Goal: Entertainment & Leisure: Consume media (video, audio)

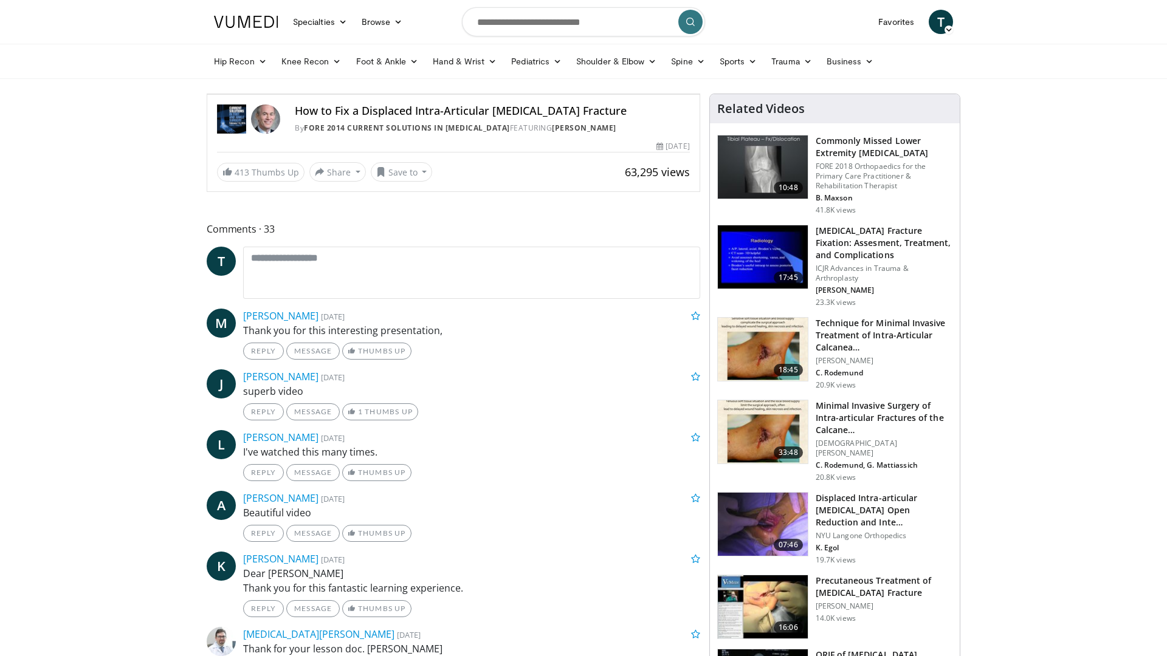
click at [470, 111] on icon "Video Player" at bounding box center [453, 94] width 34 height 34
click at [259, 84] on div "Volume Level" at bounding box center [263, 82] width 8 height 4
click at [470, 111] on icon "Video Player" at bounding box center [453, 94] width 34 height 34
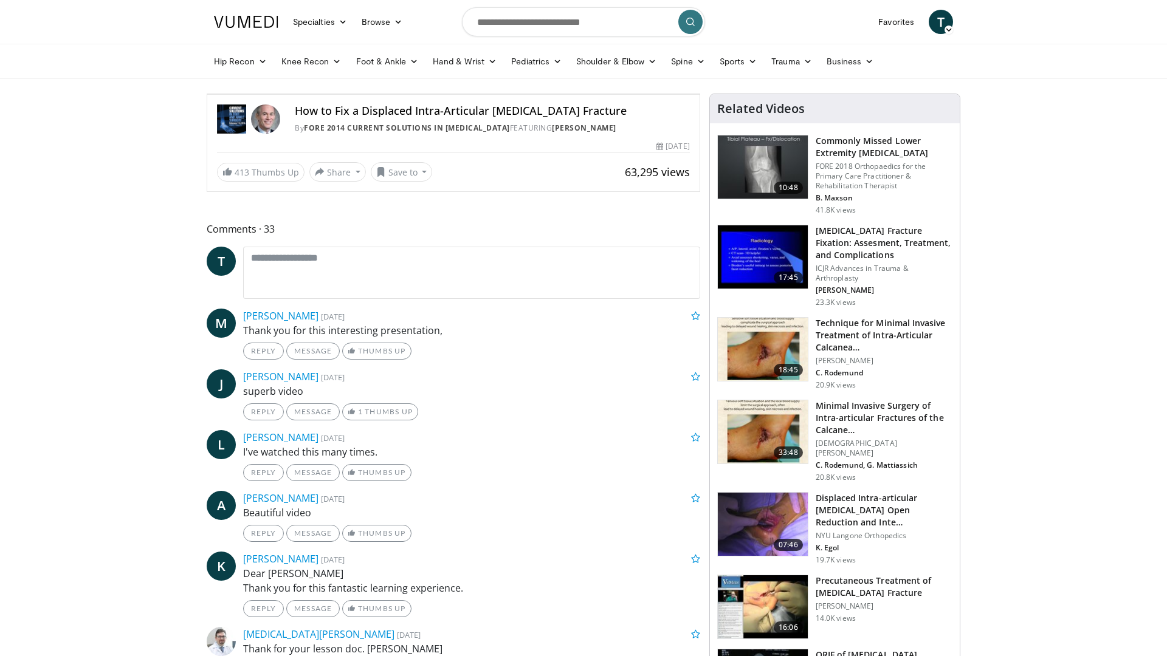
click at [470, 111] on icon "Video Player" at bounding box center [453, 94] width 34 height 34
click at [606, 111] on icon "Video Player" at bounding box center [589, 94] width 34 height 34
click at [207, 94] on span "Video Player" at bounding box center [219, 82] width 24 height 24
click at [606, 111] on icon "Video Player" at bounding box center [589, 94] width 34 height 34
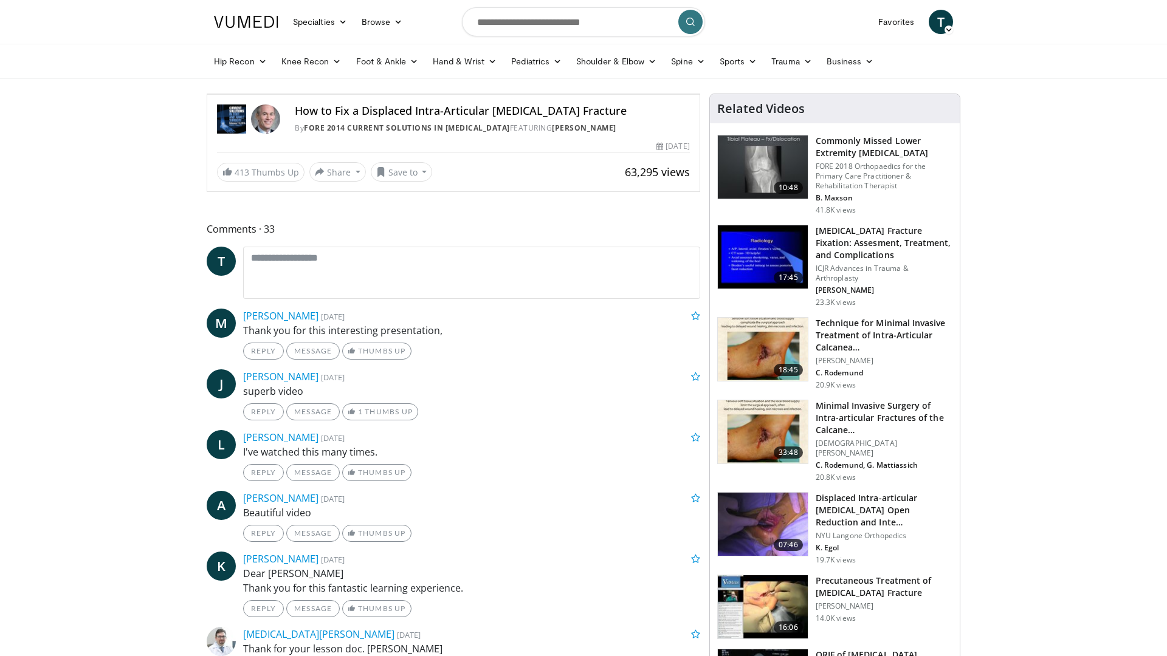
click at [606, 111] on icon "Video Player" at bounding box center [589, 94] width 34 height 34
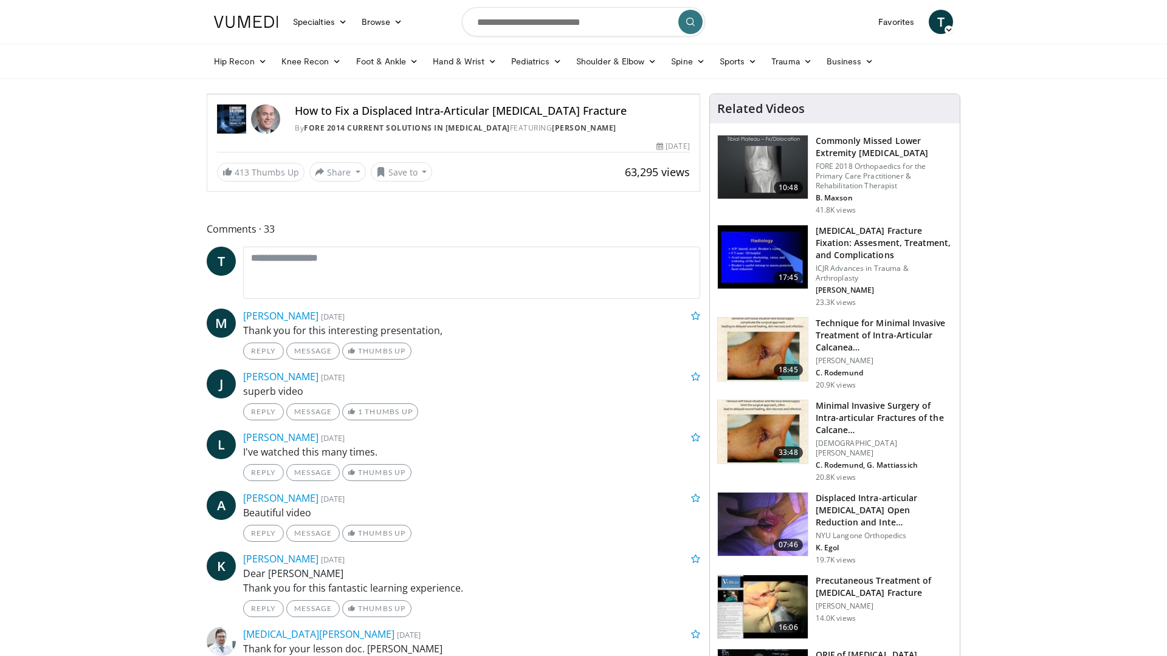
click at [606, 111] on icon "Video Player" at bounding box center [589, 94] width 34 height 34
click at [470, 111] on icon "Video Player" at bounding box center [453, 94] width 34 height 34
